Goal: Transaction & Acquisition: Book appointment/travel/reservation

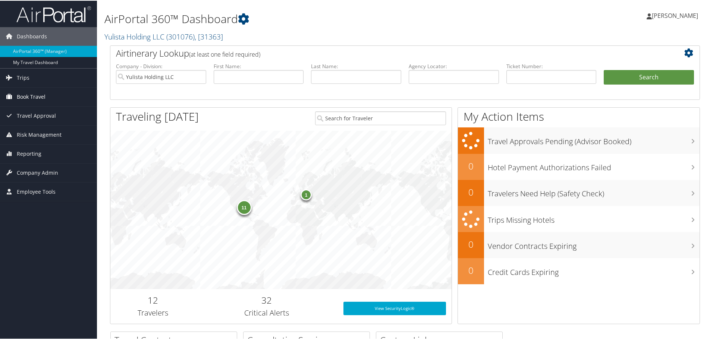
click at [25, 96] on span "Book Travel" at bounding box center [31, 96] width 29 height 19
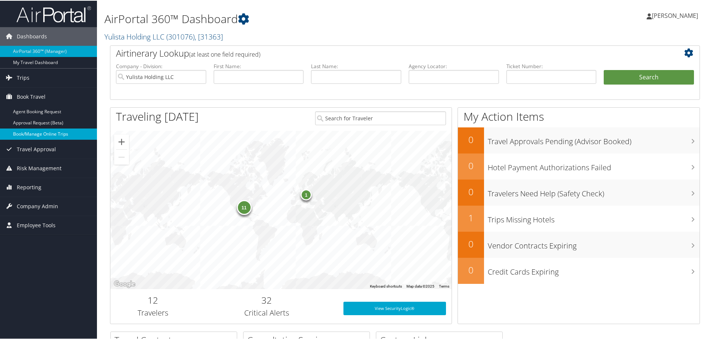
click at [24, 130] on link "Book/Manage Online Trips" at bounding box center [48, 133] width 97 height 11
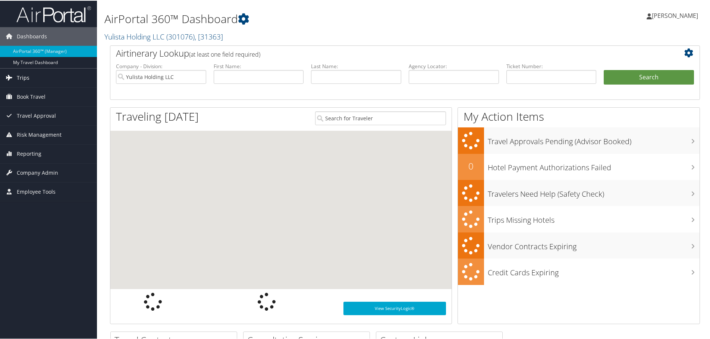
click at [22, 78] on span "Trips" at bounding box center [23, 77] width 13 height 19
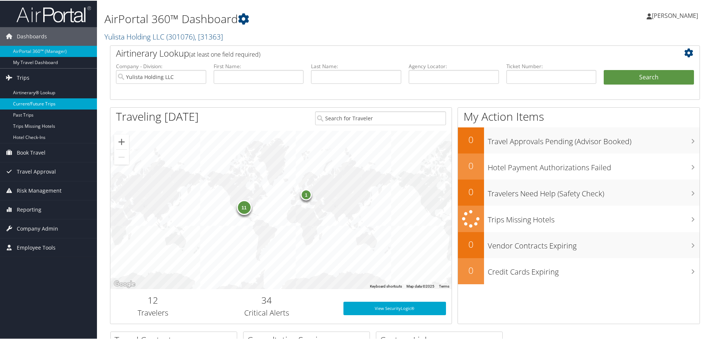
click at [28, 104] on link "Current/Future Trips" at bounding box center [48, 103] width 97 height 11
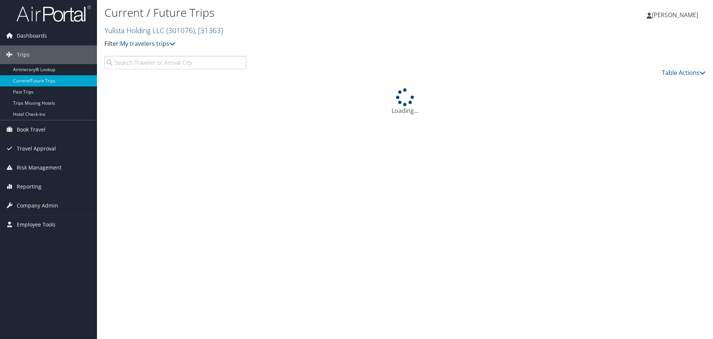
click at [125, 63] on input "search" at bounding box center [175, 62] width 142 height 13
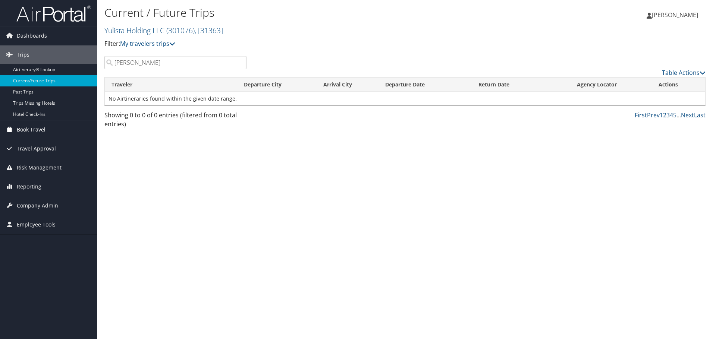
type input "SMITH"
click at [30, 129] on span "Book Travel" at bounding box center [31, 129] width 29 height 19
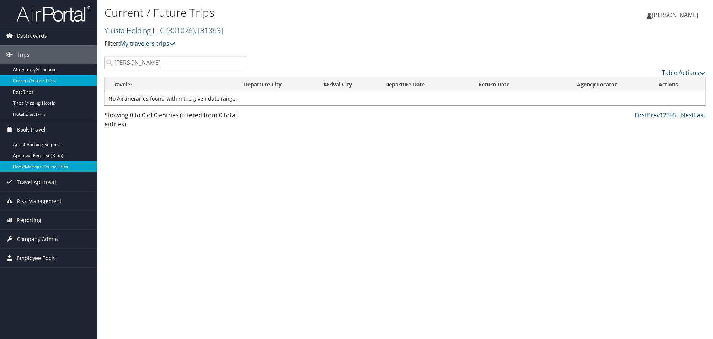
click at [32, 168] on link "Book/Manage Online Trips" at bounding box center [48, 167] width 97 height 11
